Goal: Task Accomplishment & Management: Complete application form

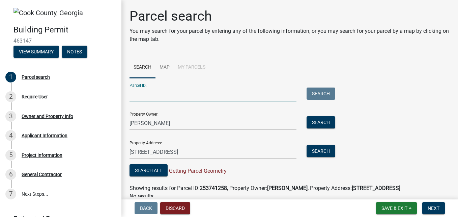
scroll to position [30, 0]
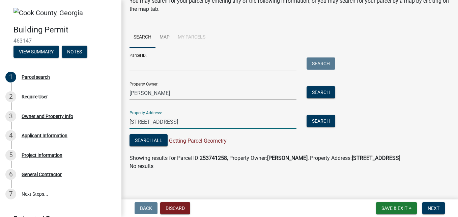
click at [192, 128] on input "[STREET_ADDRESS]" at bounding box center [213, 122] width 167 height 14
click at [192, 127] on input "[STREET_ADDRESS]" at bounding box center [213, 122] width 167 height 14
type input "A"
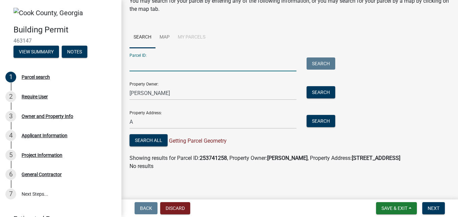
click at [135, 61] on input "Parcel ID:" at bounding box center [213, 64] width 167 height 14
type input "A001-039"
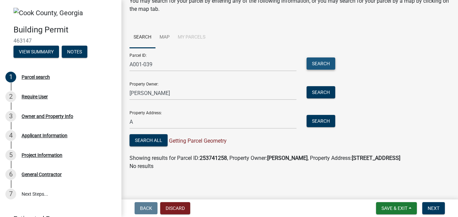
click at [310, 69] on button "Search" at bounding box center [321, 63] width 29 height 12
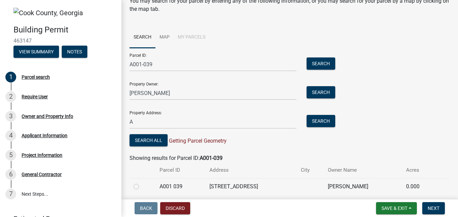
click at [142, 182] on label at bounding box center [142, 182] width 0 height 0
click at [142, 187] on 039 "radio" at bounding box center [144, 184] width 4 height 4
radio 039 "true"
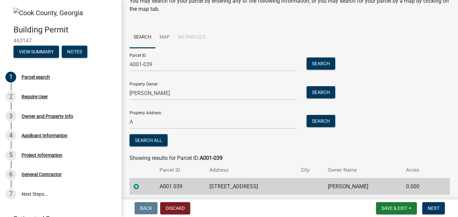
drag, startPoint x: 453, startPoint y: 110, endPoint x: 457, endPoint y: 137, distance: 27.0
click at [457, 137] on main "Parcel search You may search for your parcel by entering any of the following i…" at bounding box center [290, 98] width 337 height 196
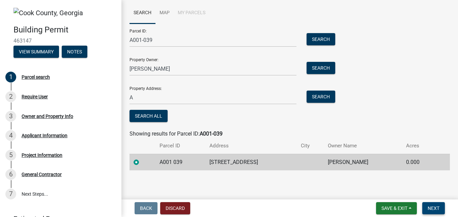
click at [437, 210] on span "Next" at bounding box center [434, 207] width 12 height 5
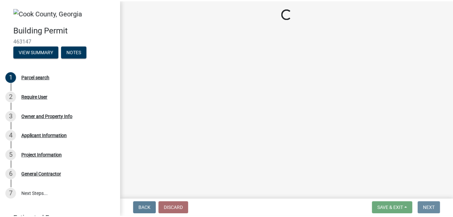
scroll to position [0, 0]
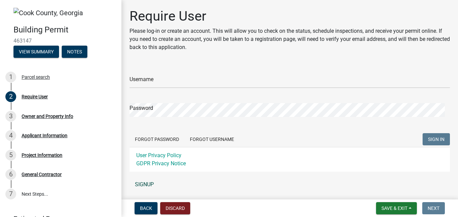
click at [146, 184] on link "SIGNUP" at bounding box center [290, 185] width 321 height 14
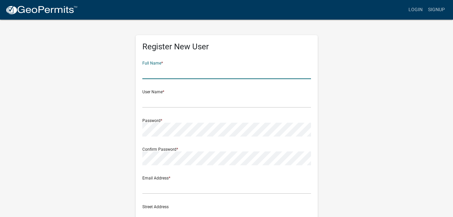
click at [185, 71] on input "text" at bounding box center [226, 72] width 169 height 14
type input "[PERSON_NAME]"
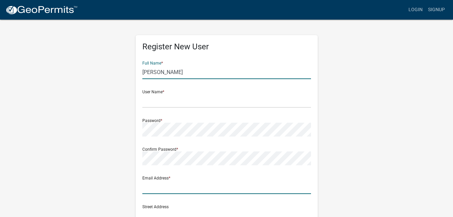
type input "[EMAIL_ADDRESS][DOMAIN_NAME]"
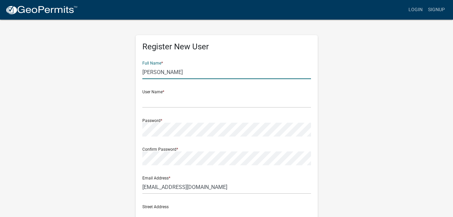
type input "[STREET_ADDRESS][PERSON_NAME]"
type input "Crestview"
type input "FL"
type input "32536"
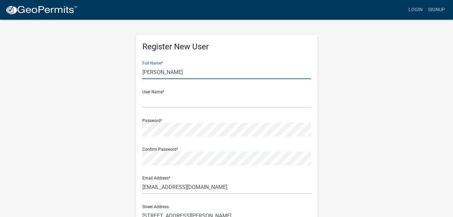
type input "4437649819"
type input "J"
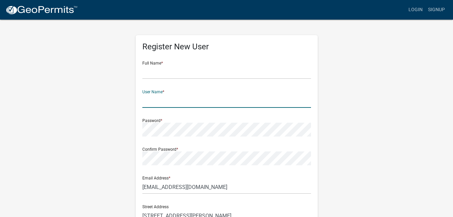
click at [168, 99] on input "text" at bounding box center [226, 101] width 169 height 14
click at [151, 75] on input "text" at bounding box center [226, 72] width 169 height 14
click at [162, 101] on input "text" at bounding box center [226, 101] width 169 height 14
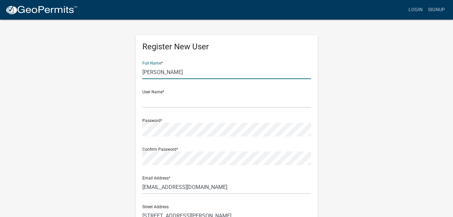
click at [178, 75] on input "[PERSON_NAME]" at bounding box center [226, 72] width 169 height 14
type input "J"
type input "a"
click at [142, 106] on div "Register New User Full Name * [PERSON_NAME] User Name * Password * Confirm Pass…" at bounding box center [227, 196] width 182 height 322
click at [165, 73] on input "[PERSON_NAME]" at bounding box center [226, 72] width 169 height 14
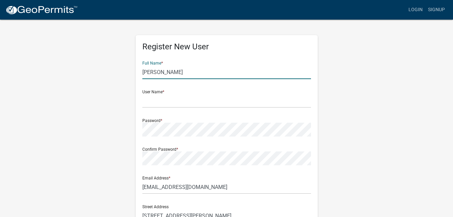
type input "[PERSON_NAME]"
click at [174, 91] on div "User Name *" at bounding box center [226, 95] width 169 height 23
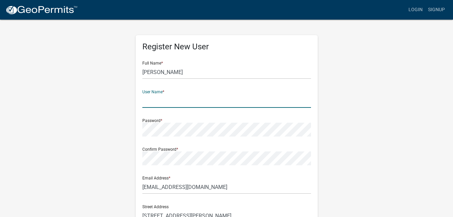
click at [150, 102] on input "text" at bounding box center [226, 101] width 169 height 14
type input "Chappy66"
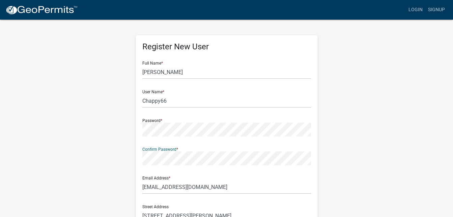
click at [151, 137] on form "Full Name * [PERSON_NAME] User Name * Chappy66 Password * Confirm Password * Em…" at bounding box center [226, 200] width 169 height 289
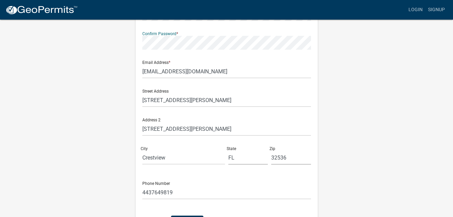
scroll to position [116, 0]
drag, startPoint x: 198, startPoint y: 96, endPoint x: 127, endPoint y: 108, distance: 72.2
click at [127, 108] on div "Register New User Full Name * [PERSON_NAME] User Name * Chappy66 Password * Con…" at bounding box center [226, 83] width 385 height 361
drag, startPoint x: 199, startPoint y: 99, endPoint x: 107, endPoint y: 112, distance: 93.5
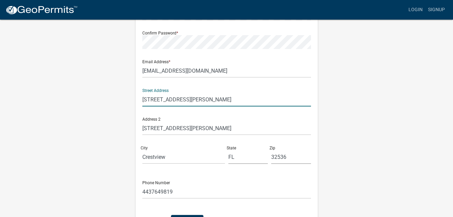
click at [107, 112] on div "Register New User Full Name * [PERSON_NAME] User Name * Chappy66 Password * Con…" at bounding box center [226, 83] width 385 height 361
drag, startPoint x: 192, startPoint y: 104, endPoint x: 106, endPoint y: 114, distance: 86.7
click at [106, 114] on div "Register New User Full Name * [PERSON_NAME] User Name * Chappy66 Password * Con…" at bounding box center [226, 83] width 385 height 361
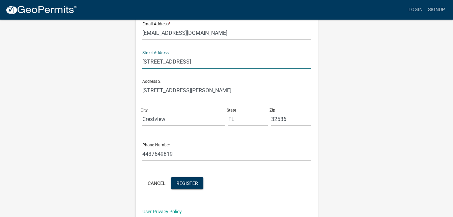
scroll to position [163, 0]
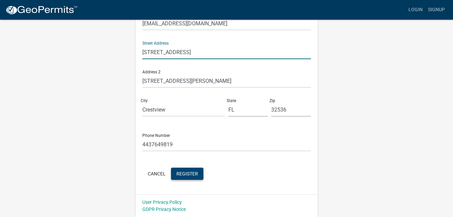
type input "[STREET_ADDRESS]"
click at [186, 172] on span "Register" at bounding box center [188, 173] width 22 height 5
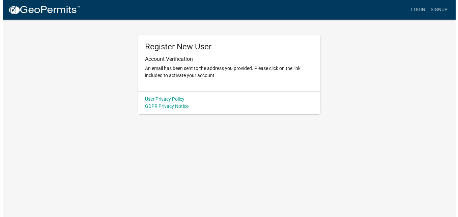
scroll to position [0, 0]
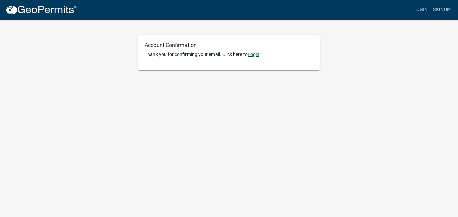
click at [258, 57] on link "Login" at bounding box center [254, 54] width 12 height 5
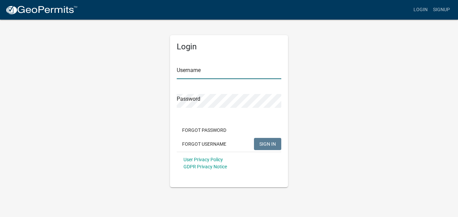
type input "Chappy66"
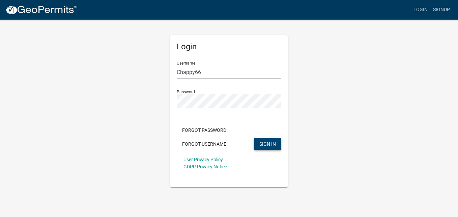
click at [266, 141] on span "SIGN IN" at bounding box center [268, 143] width 17 height 5
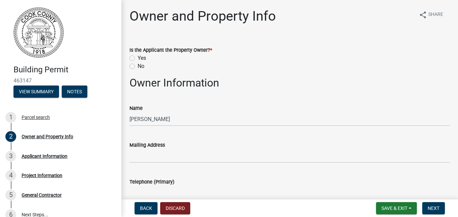
click at [135, 57] on div "Yes" at bounding box center [290, 58] width 321 height 8
click at [138, 59] on label "Yes" at bounding box center [142, 58] width 8 height 8
click at [138, 58] on input "Yes" at bounding box center [140, 56] width 4 height 4
radio input "true"
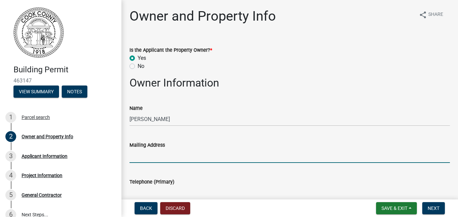
click at [156, 156] on input "Mailing Address" at bounding box center [290, 156] width 321 height 14
type input "[STREET_ADDRESS]"
type input "4437649819"
type input "[EMAIL_ADDRESS][DOMAIN_NAME]"
type input "2 red bud st"
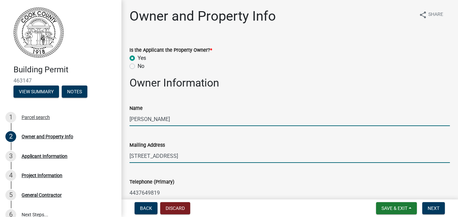
click at [170, 113] on input "[PERSON_NAME]" at bounding box center [290, 119] width 321 height 14
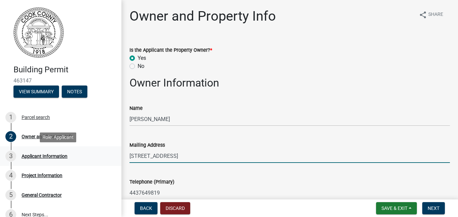
drag, startPoint x: 162, startPoint y: 157, endPoint x: 114, endPoint y: 159, distance: 48.0
click at [114, 159] on div "Building Permit 463147 View Summary Notes 1 Parcel search 2 Owner and Property …" at bounding box center [229, 108] width 458 height 217
type input "[STREET_ADDRESS]"
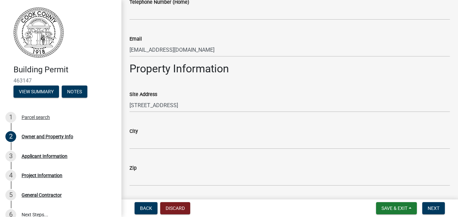
scroll to position [255, 0]
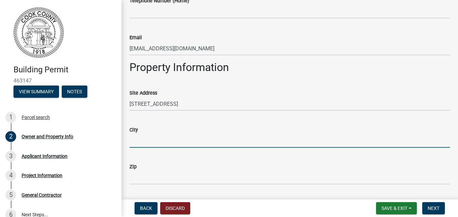
click at [162, 137] on input "City" at bounding box center [290, 141] width 321 height 14
type input "adel"
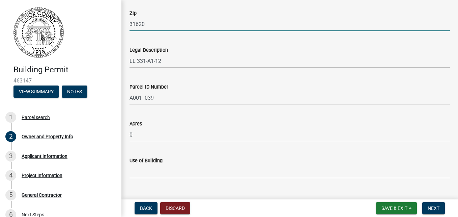
scroll to position [408, 0]
type input "31620"
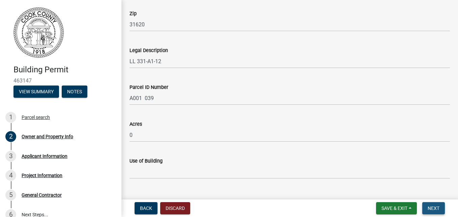
click at [436, 205] on button "Next" at bounding box center [434, 208] width 23 height 12
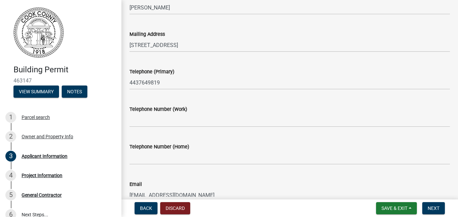
scroll to position [93, 0]
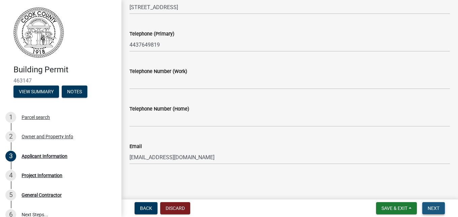
click at [437, 205] on span "Next" at bounding box center [434, 207] width 12 height 5
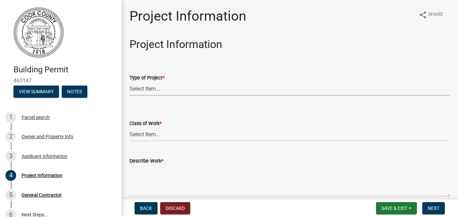
click at [160, 90] on select "Select Item... Manufactured Home New Single Family New Multi-Family New Commerc…" at bounding box center [290, 89] width 321 height 14
click at [130, 82] on select "Select Item... Manufactured Home New Single Family New Multi-Family New Commerc…" at bounding box center [290, 89] width 321 height 14
select select "4b7d28f2-ad6d-4146-a007-9cde64d4e27b"
click at [157, 136] on select "Select Item... Addition Alteration Demolish Erect Move Relocate Repair ReRoof" at bounding box center [290, 134] width 321 height 14
click at [130, 127] on select "Select Item... Addition Alteration Demolish Erect Move Relocate Repair ReRoof" at bounding box center [290, 134] width 321 height 14
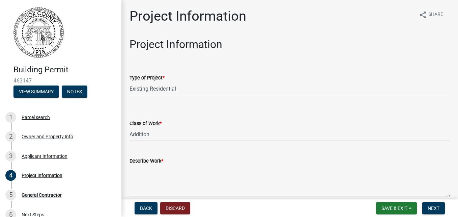
select select "ac44dbd2-ed4d-4a0c-b9f1-24d531eaee1a"
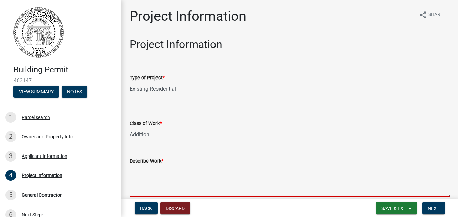
click at [142, 193] on textarea "Describe Work *" at bounding box center [290, 181] width 321 height 32
click at [139, 192] on textarea "Describe Work *" at bounding box center [290, 181] width 321 height 32
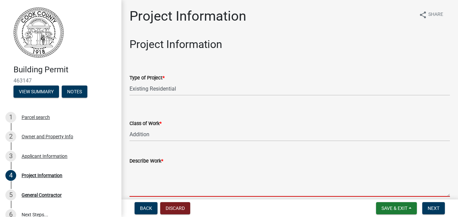
click at [139, 192] on textarea "Describe Work *" at bounding box center [290, 181] width 321 height 32
click at [136, 192] on textarea "Describe Work *" at bounding box center [290, 181] width 321 height 32
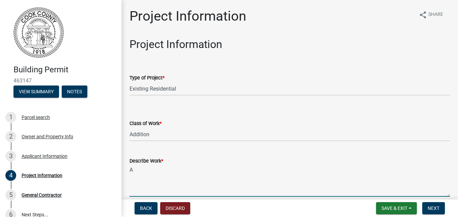
click at [136, 192] on textarea "A" at bounding box center [290, 181] width 321 height 32
click at [136, 192] on textarea "Add additional" at bounding box center [290, 181] width 321 height 32
click at [170, 169] on textarea "Add additional" at bounding box center [290, 181] width 321 height 32
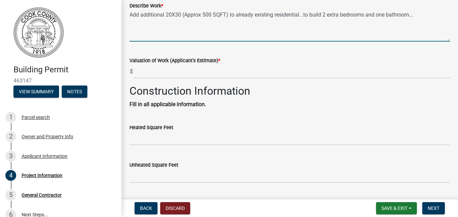
scroll to position [157, 0]
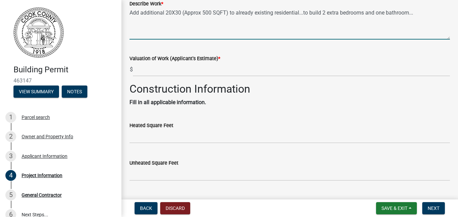
type textarea "Add additional 20X30 (Approx 500 SQFT) to already existing residential...to bui…"
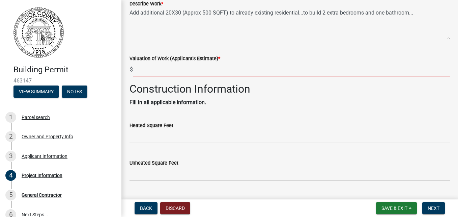
click at [145, 72] on input "text" at bounding box center [291, 69] width 317 height 14
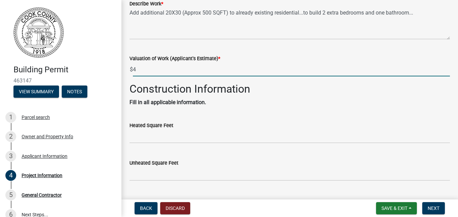
click at [145, 72] on input "4" at bounding box center [291, 69] width 317 height 14
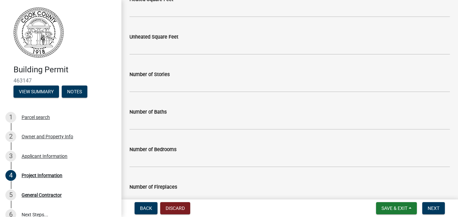
scroll to position [281, 0]
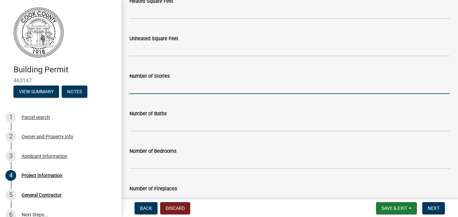
type input "40"
click at [163, 85] on input "text" at bounding box center [290, 87] width 321 height 14
type input "1"
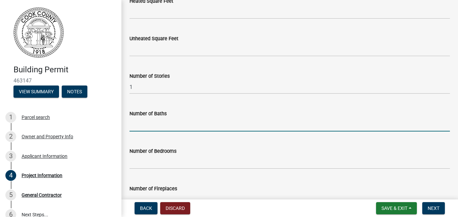
click at [166, 129] on input "text" at bounding box center [290, 124] width 321 height 14
type input "2"
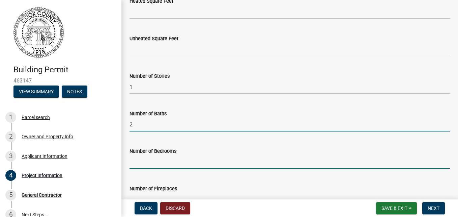
click at [141, 163] on input "text" at bounding box center [290, 162] width 321 height 14
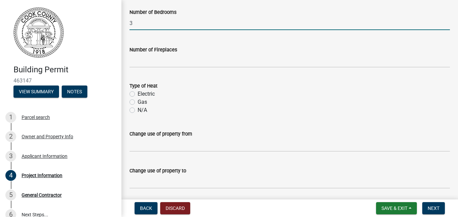
scroll to position [431, 0]
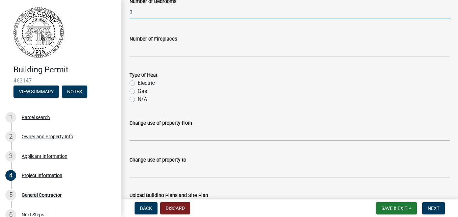
type input "3"
click at [138, 99] on label "N/A" at bounding box center [142, 99] width 9 height 8
click at [138, 99] on input "N/A" at bounding box center [140, 97] width 4 height 4
radio input "true"
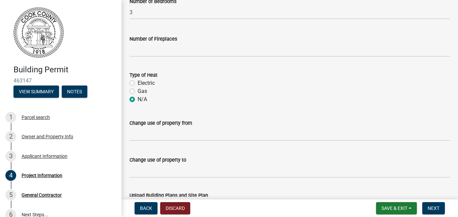
drag, startPoint x: 450, startPoint y: 110, endPoint x: 448, endPoint y: 121, distance: 10.6
click at [448, 121] on div "Change use of property from" at bounding box center [290, 124] width 331 height 31
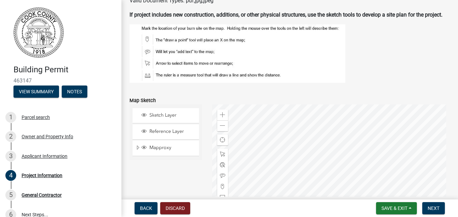
scroll to position [656, 0]
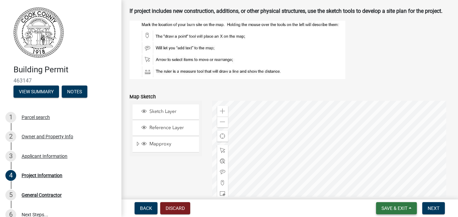
click at [407, 207] on span "Save & Exit" at bounding box center [395, 207] width 26 height 5
click at [378, 175] on button "Save" at bounding box center [390, 174] width 54 height 16
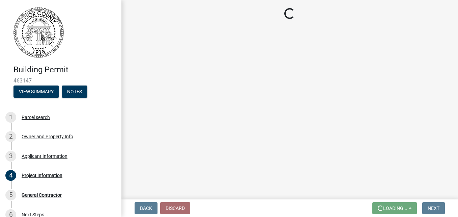
scroll to position [0, 0]
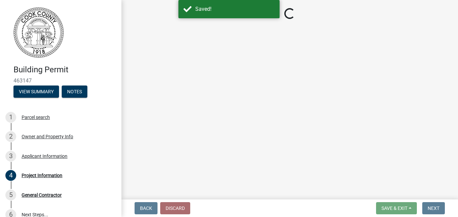
select select "4b7d28f2-ad6d-4146-a007-9cde64d4e27b"
select select "ac44dbd2-ed4d-4a0c-b9f1-24d531eaee1a"
